Goal: Use online tool/utility: Use online tool/utility

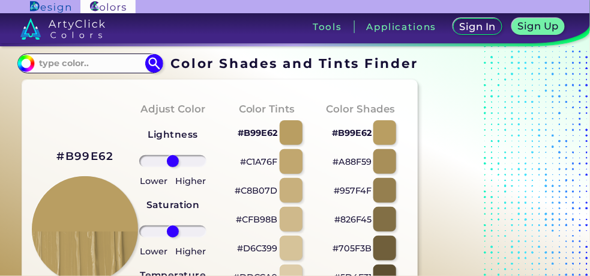
click at [288, 168] on div at bounding box center [291, 161] width 23 height 25
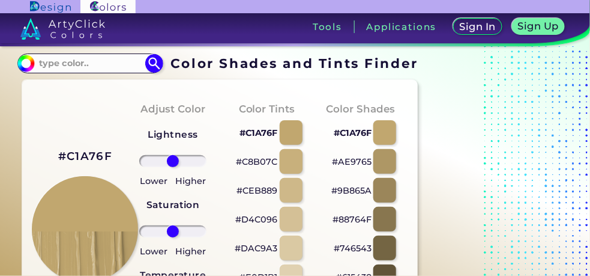
click at [295, 163] on div at bounding box center [291, 161] width 23 height 25
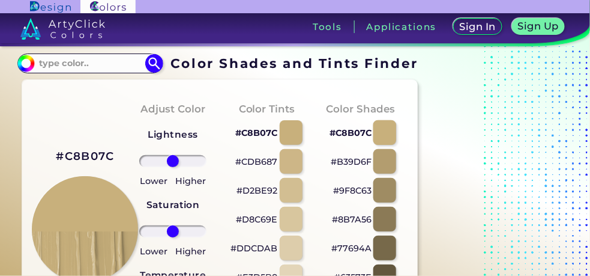
click at [379, 132] on div at bounding box center [384, 132] width 23 height 25
type input "#c8b07c"
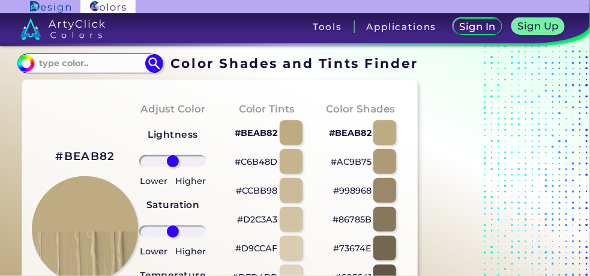
click at [385, 130] on div at bounding box center [384, 132] width 23 height 25
type input "#beab82"
